Goal: Information Seeking & Learning: Learn about a topic

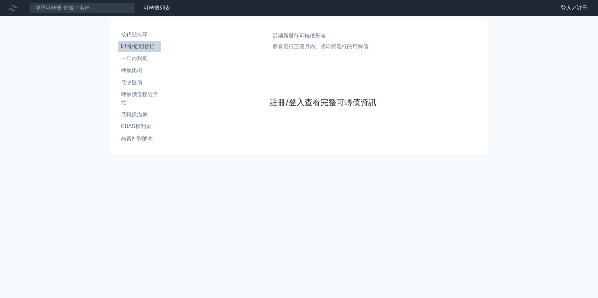
click at [280, 106] on link "註冊/登入查看完整可轉債資訊" at bounding box center [323, 102] width 106 height 11
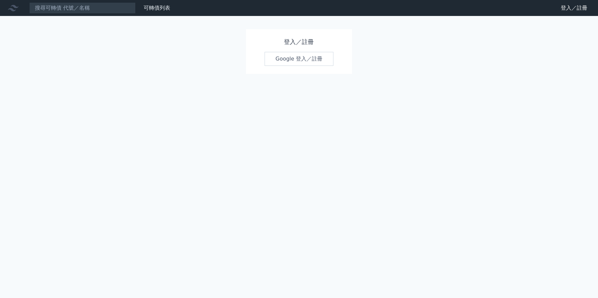
click at [279, 63] on link "Google 登入／註冊" at bounding box center [299, 59] width 69 height 14
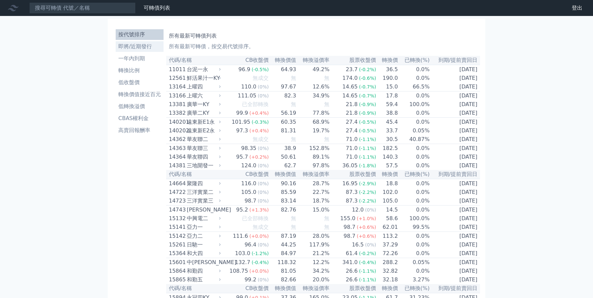
click at [139, 46] on li "即將/近期發行" at bounding box center [140, 47] width 48 height 8
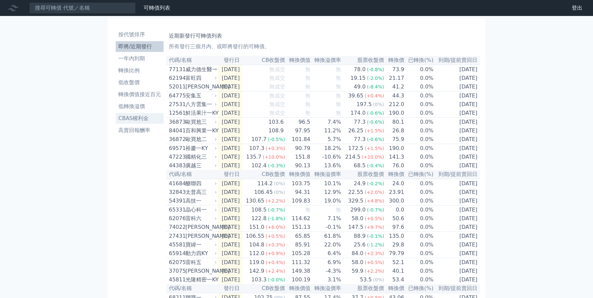
click at [141, 117] on li "CBAS權利金" at bounding box center [140, 118] width 48 height 8
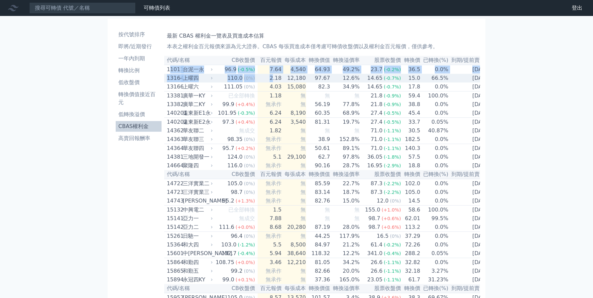
drag, startPoint x: 171, startPoint y: 71, endPoint x: 228, endPoint y: 75, distance: 58.0
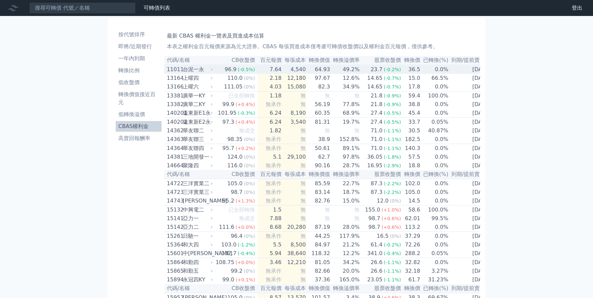
click at [170, 71] on div "11011" at bounding box center [174, 69] width 14 height 8
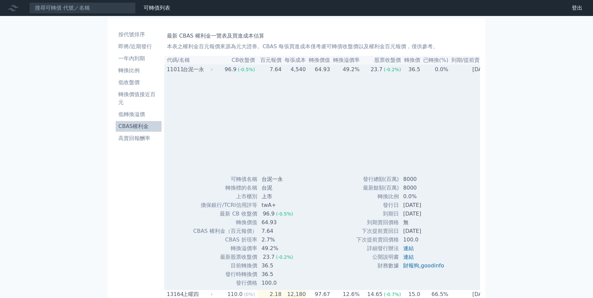
click at [168, 70] on div "11011" at bounding box center [174, 69] width 14 height 8
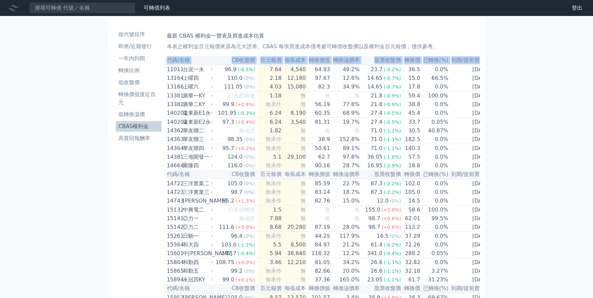
scroll to position [0, 2]
drag, startPoint x: 181, startPoint y: 71, endPoint x: 535, endPoint y: 147, distance: 361.9
copy table "代碼/名稱 CB收盤價 百元報價 每張成本 轉換價值 轉換溢價率 股票收盤價 轉換價 已轉換(%) 到期/提前賣回日"
